Goal: Ask a question

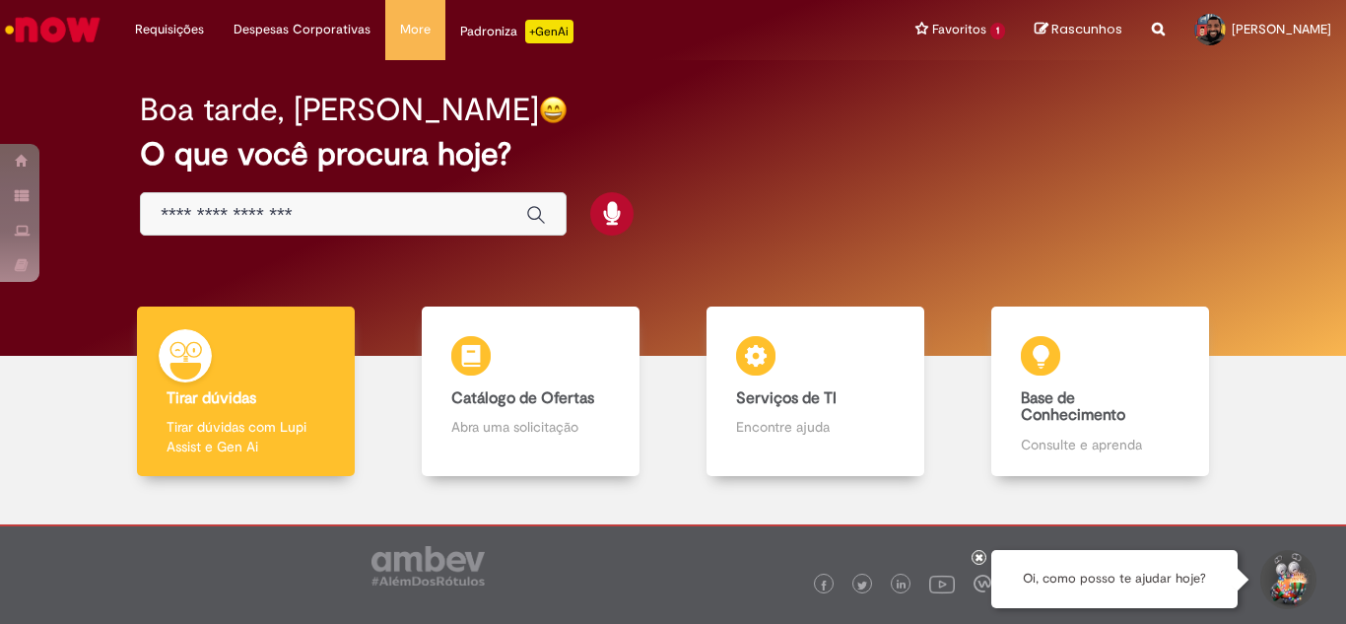
click at [399, 221] on input "Basta digitar aqui" at bounding box center [334, 215] width 346 height 23
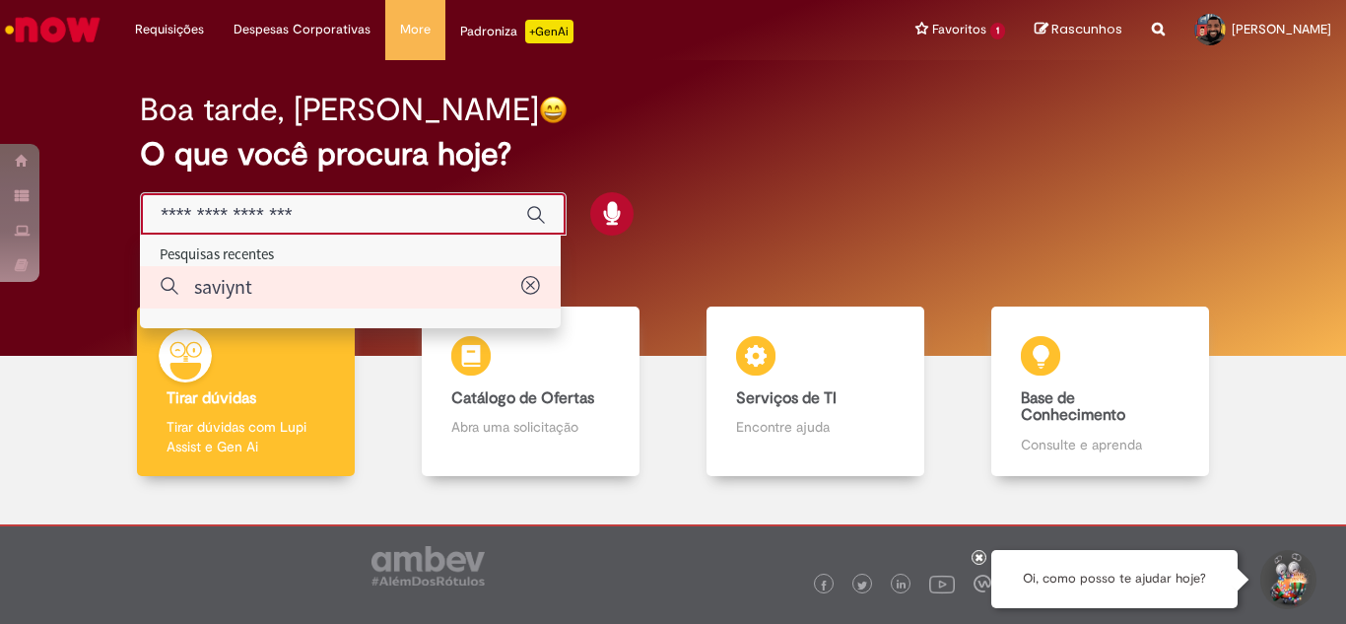
type input "*******"
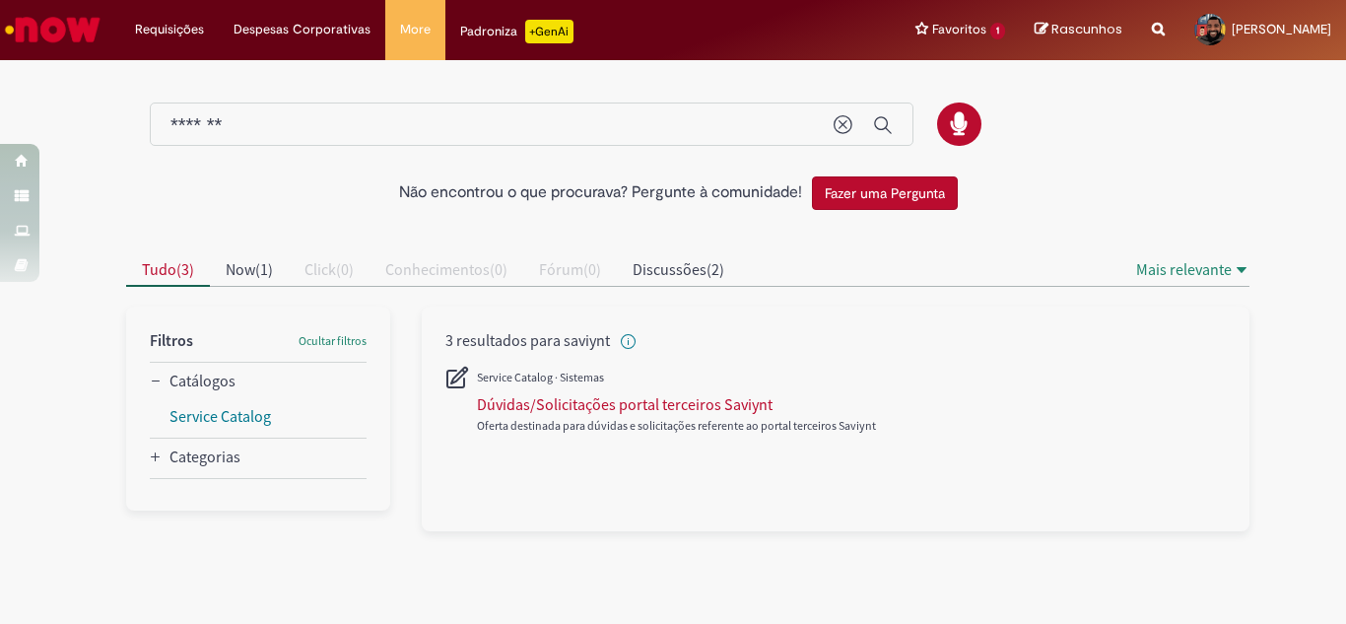
click at [458, 381] on icon "All" at bounding box center [457, 378] width 24 height 24
click at [494, 407] on div "Dúvidas/Solicitações portal terceiros Saviynt" at bounding box center [625, 404] width 296 height 20
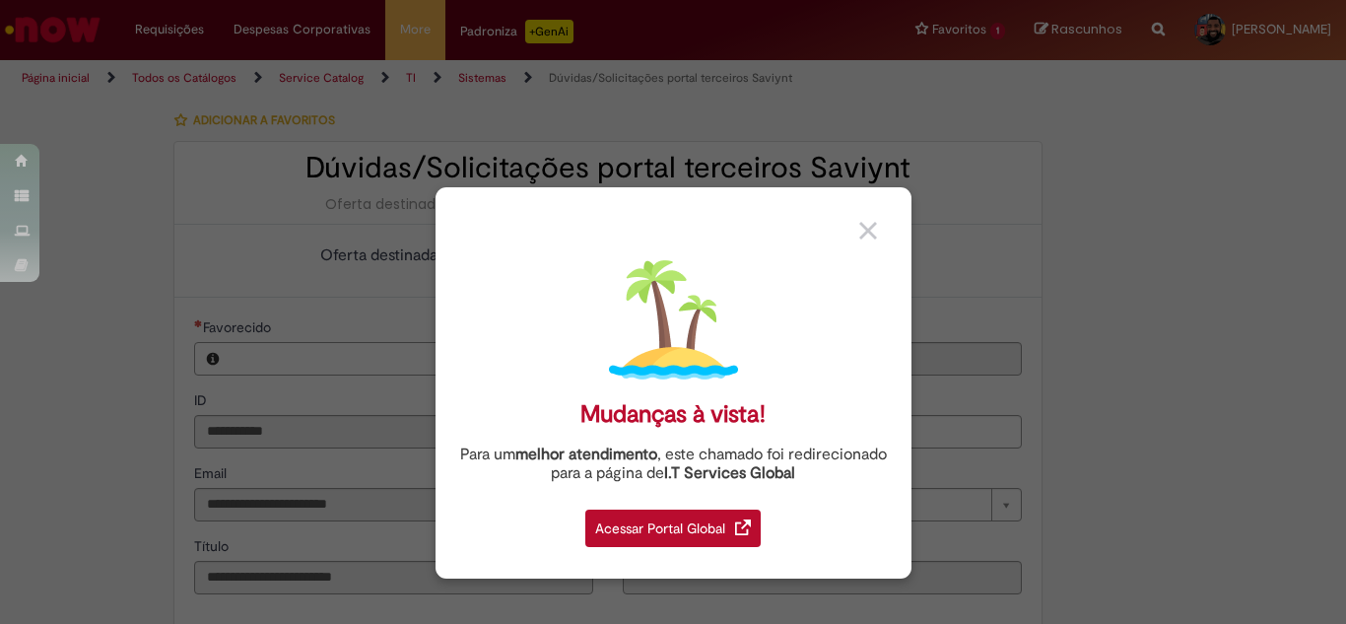
type input "**********"
click at [1170, 248] on div "Mudanças à vista! Para um melhor atendimento , este chamado foi redirecionado p…" at bounding box center [673, 312] width 1346 height 624
click at [871, 233] on img at bounding box center [868, 231] width 18 height 18
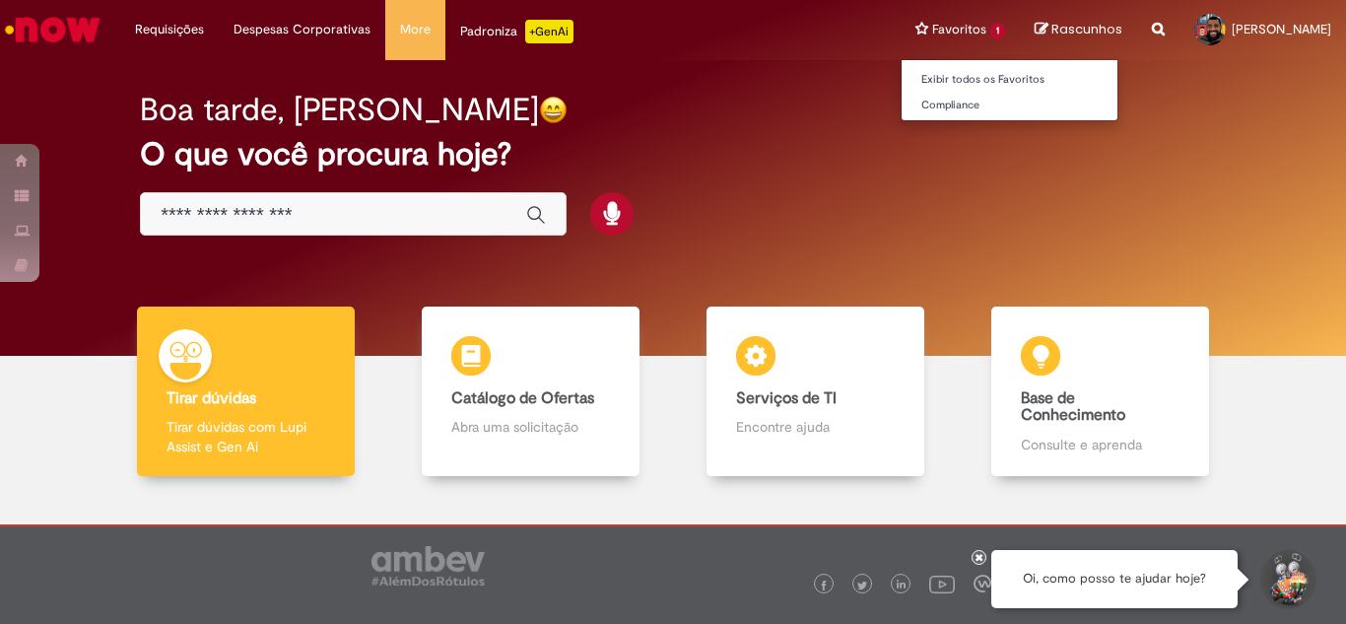
click at [919, 32] on li "Favoritos 1 Exibir todos os Favoritos Compliance" at bounding box center [960, 29] width 119 height 59
click at [948, 26] on li "Favoritos 1 Exibir todos os Favoritos Compliance" at bounding box center [960, 29] width 119 height 59
click at [972, 85] on link "Exibir todos os Favoritos" at bounding box center [1010, 80] width 217 height 22
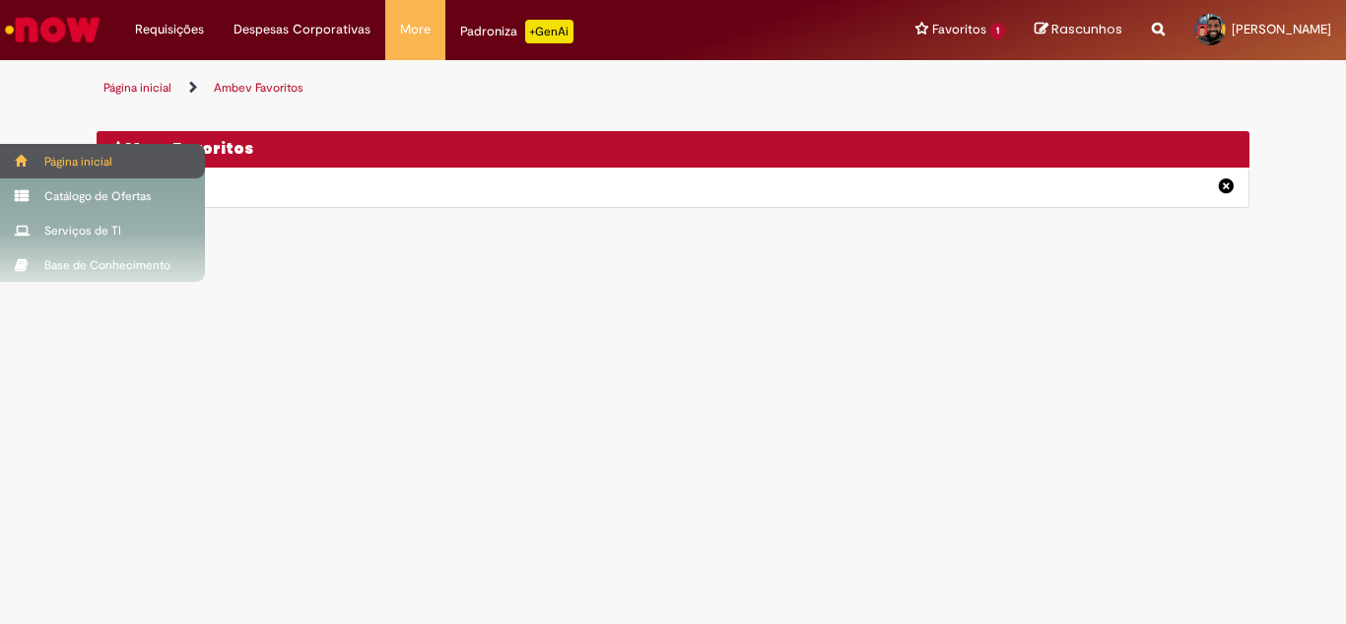
click at [38, 168] on div "Página inicial" at bounding box center [102, 161] width 205 height 34
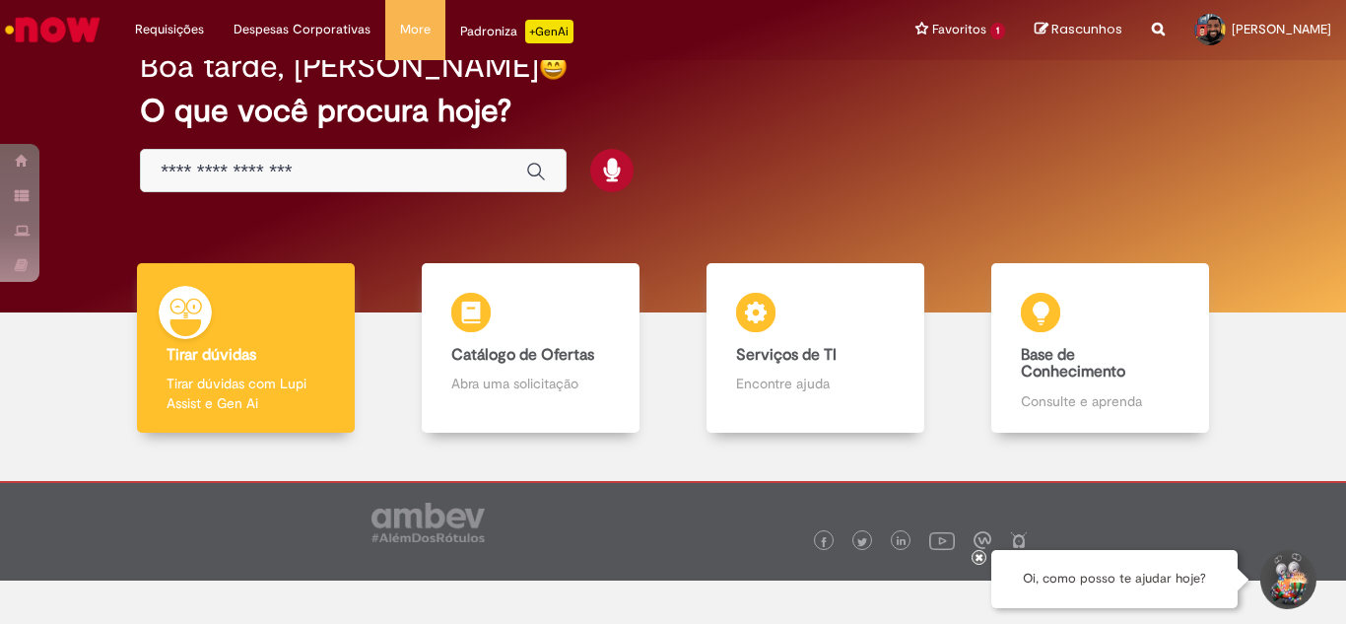
scroll to position [79, 0]
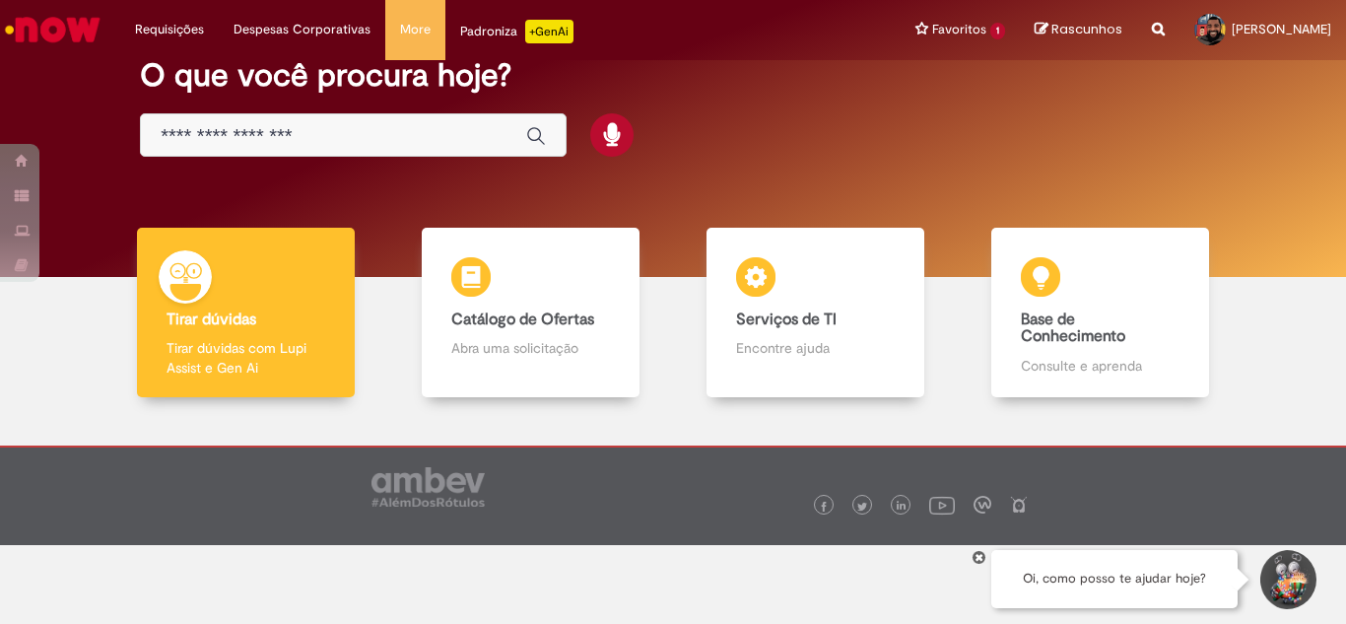
click at [484, 38] on div "Padroniza +GenAi" at bounding box center [516, 32] width 113 height 24
